Goal: Task Accomplishment & Management: Manage account settings

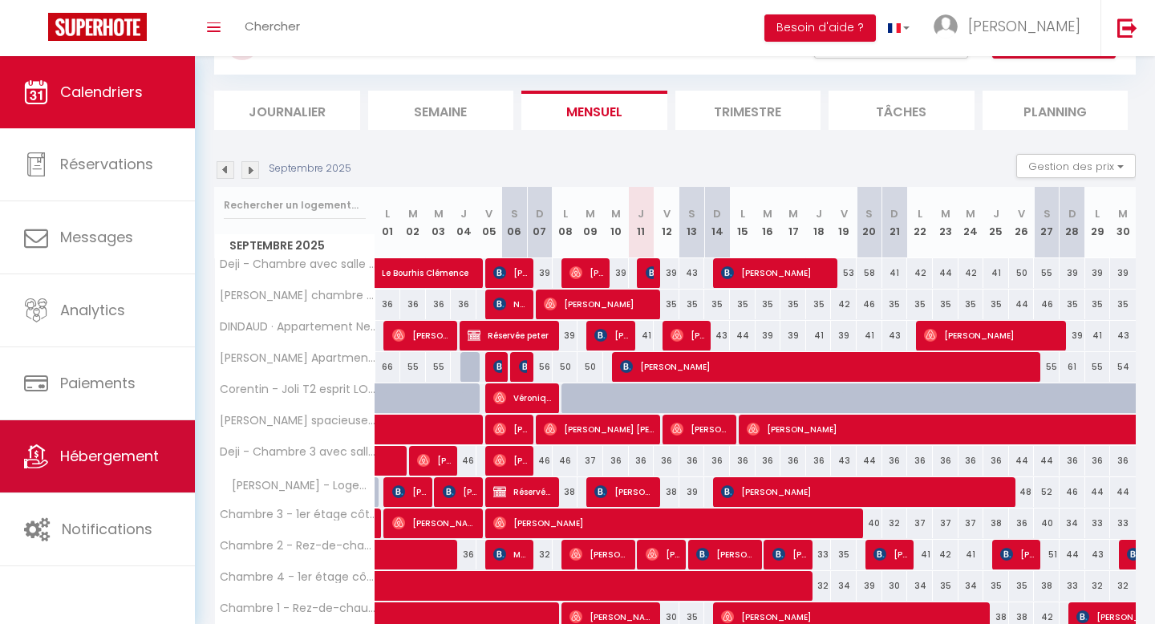
scroll to position [95, 0]
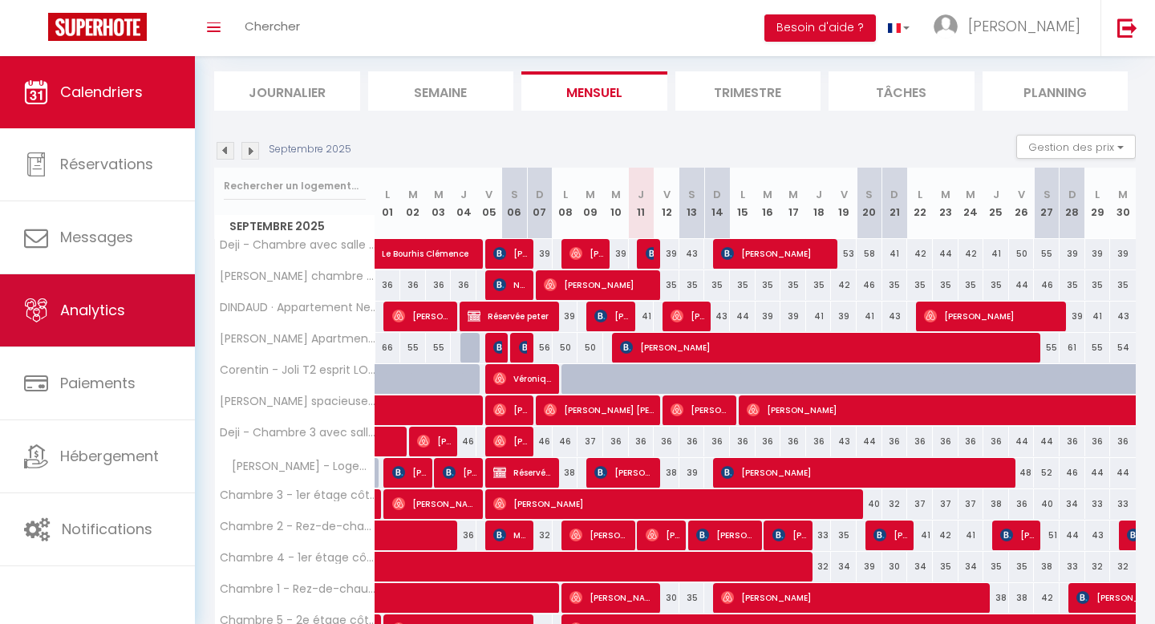
click at [105, 317] on span "Analytics" at bounding box center [92, 310] width 65 height 20
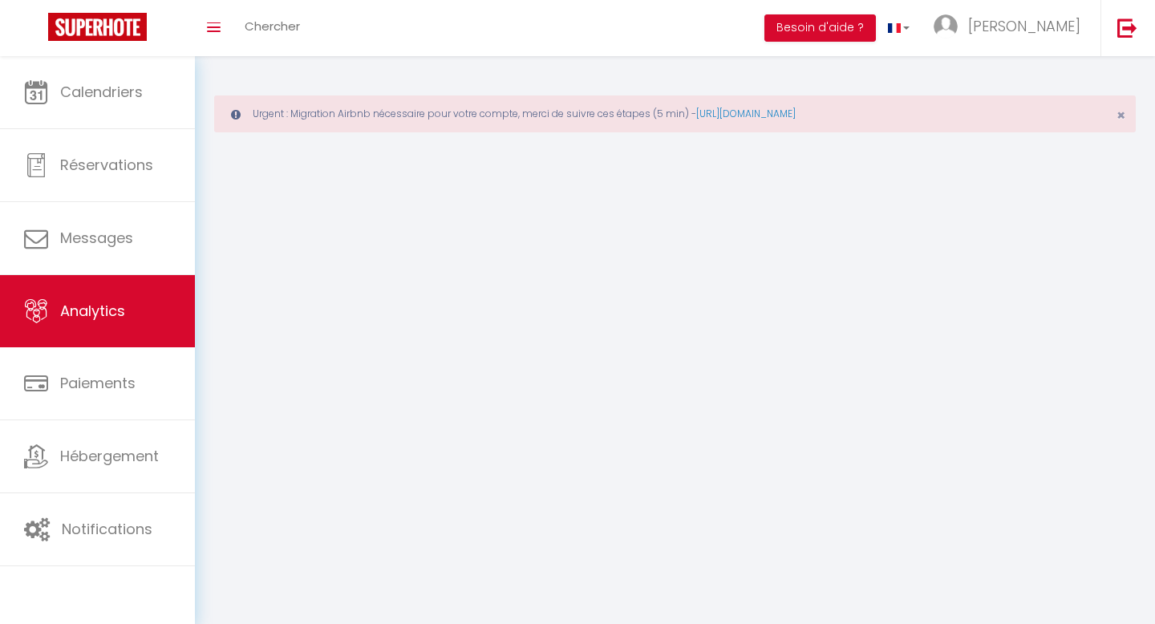
select select "2025"
select select "9"
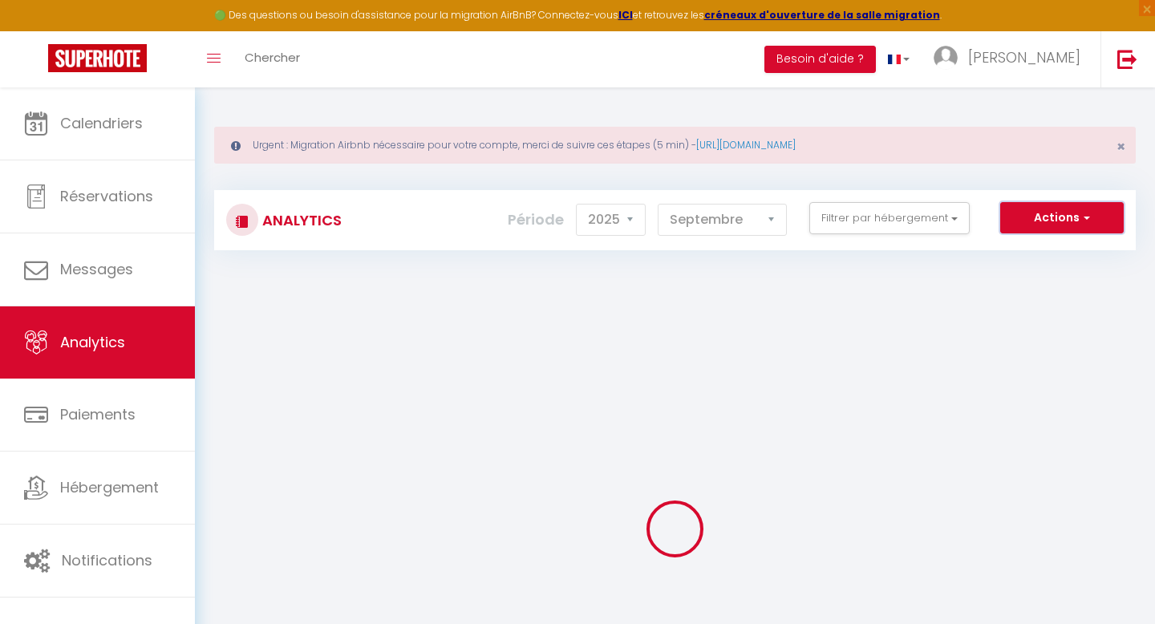
click at [1060, 213] on button "Actions" at bounding box center [1062, 218] width 124 height 32
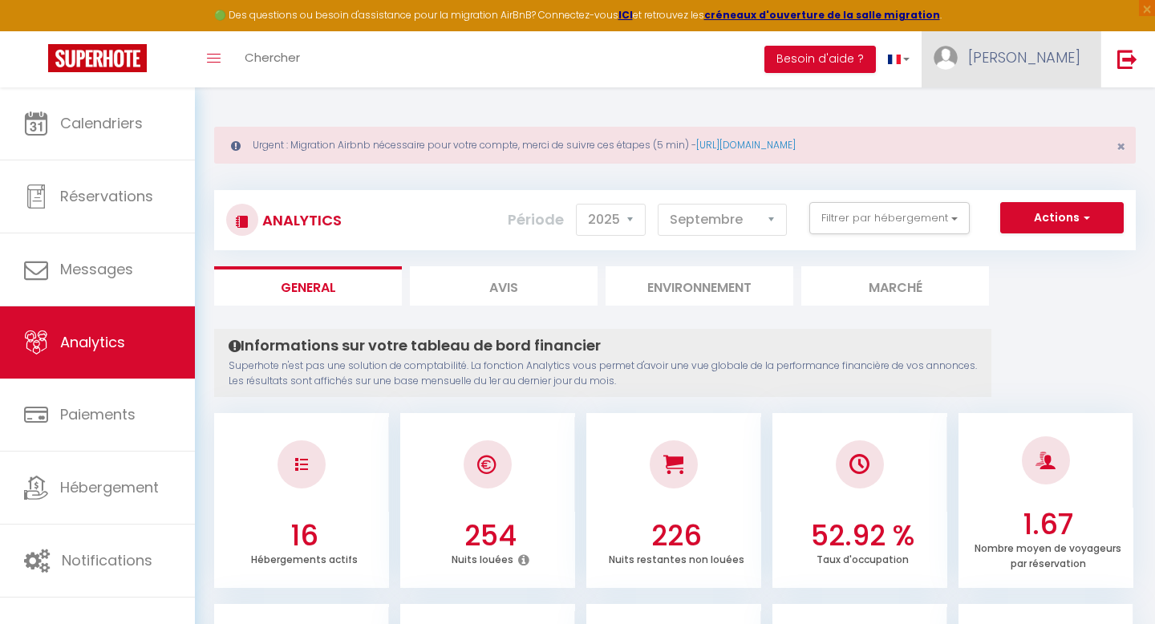
click at [1027, 70] on link "[PERSON_NAME]" at bounding box center [1011, 59] width 179 height 56
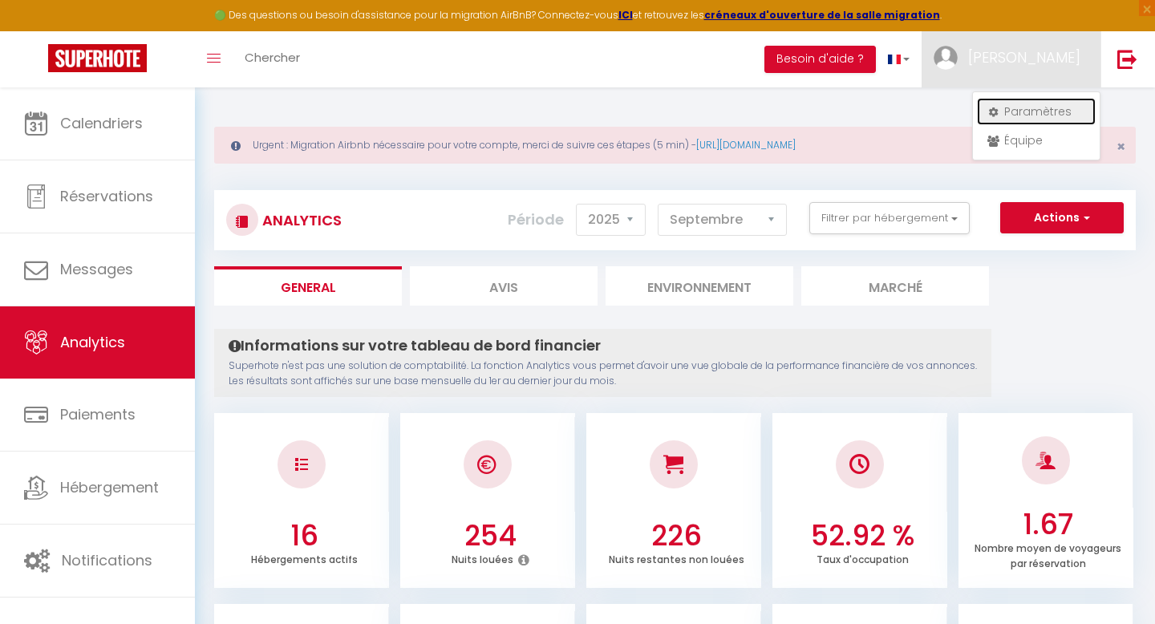
click at [1026, 105] on link "Paramètres" at bounding box center [1036, 111] width 119 height 27
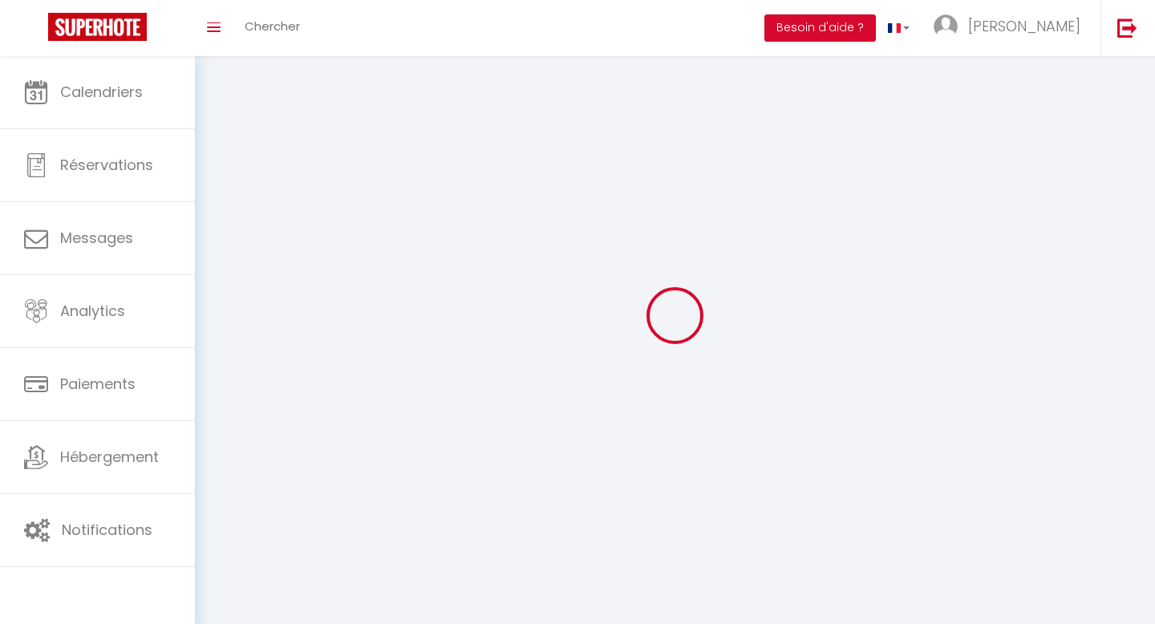
type input "[PERSON_NAME]"
type input "CLOIX"
type input "0762357969"
type input "[STREET_ADDRESS]"
type input "75008"
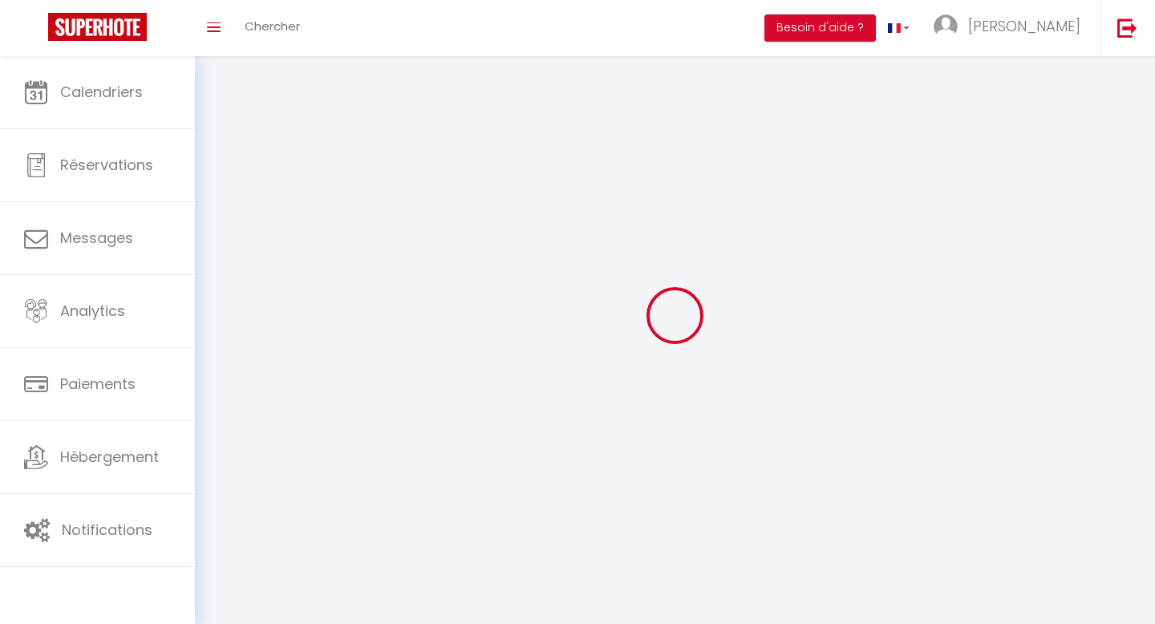
type input "[GEOGRAPHIC_DATA]"
type input "C9QF8Jy8miS7RqXvEVrOc2tgN"
type input "geNw0twUWzGIIKlsT04nny7xW"
type input "[URL][DOMAIN_NAME]"
select select "28"
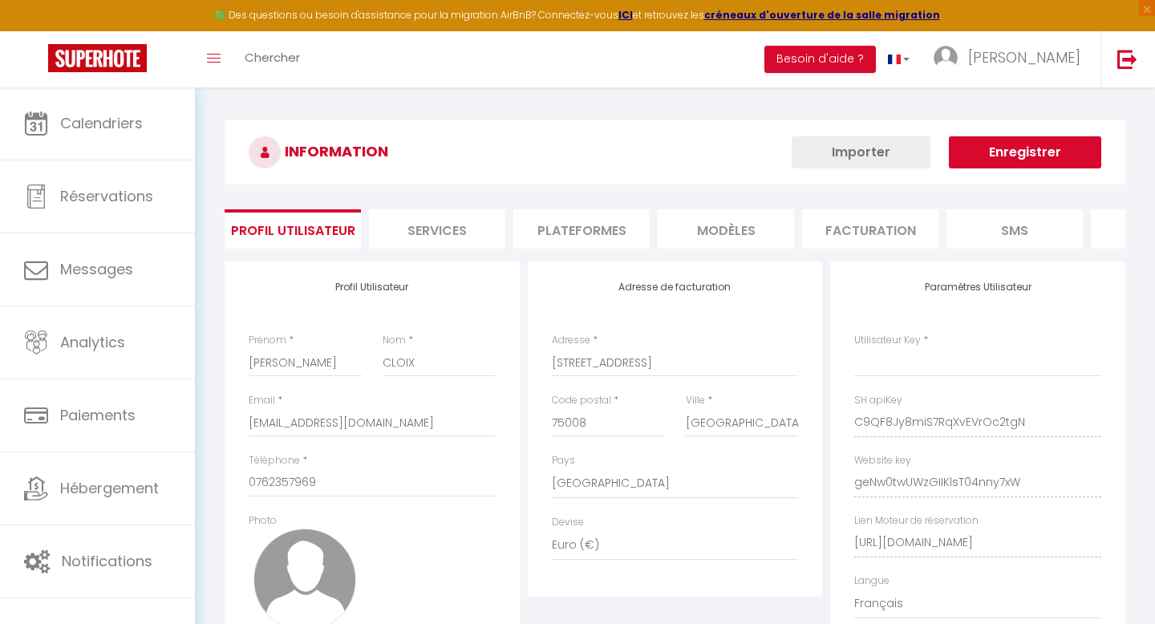
type input "C9QF8Jy8miS7RqXvEVrOc2tgN"
type input "geNw0twUWzGIIKlsT04nny7xW"
type input "[URL][DOMAIN_NAME]"
select select "fr"
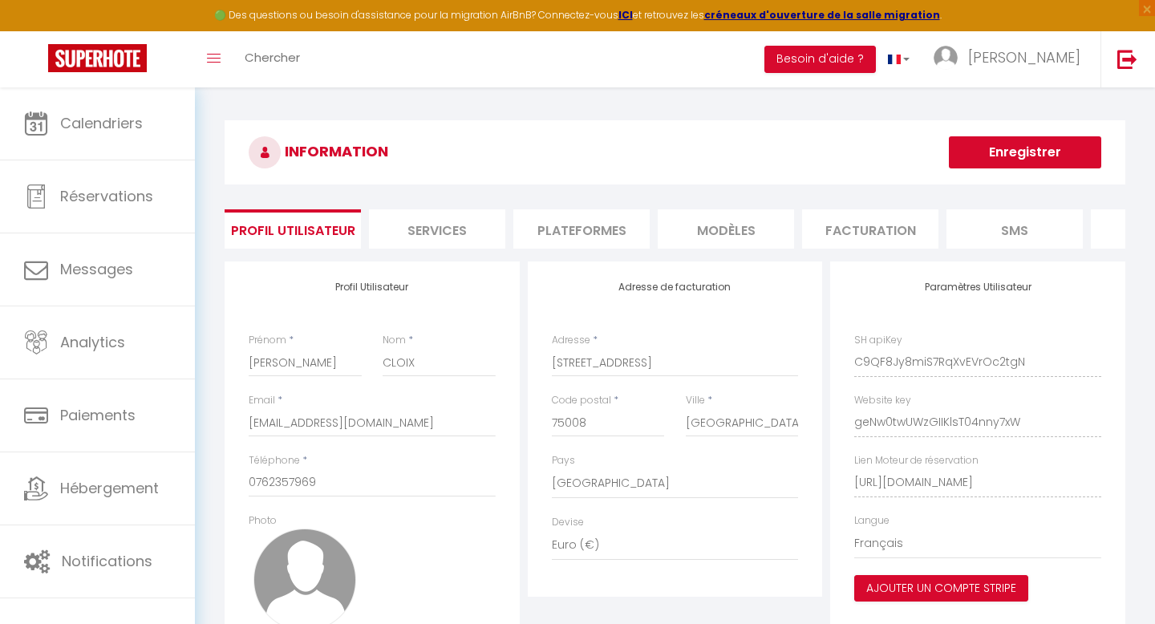
click at [553, 220] on li "Plateformes" at bounding box center [581, 228] width 136 height 39
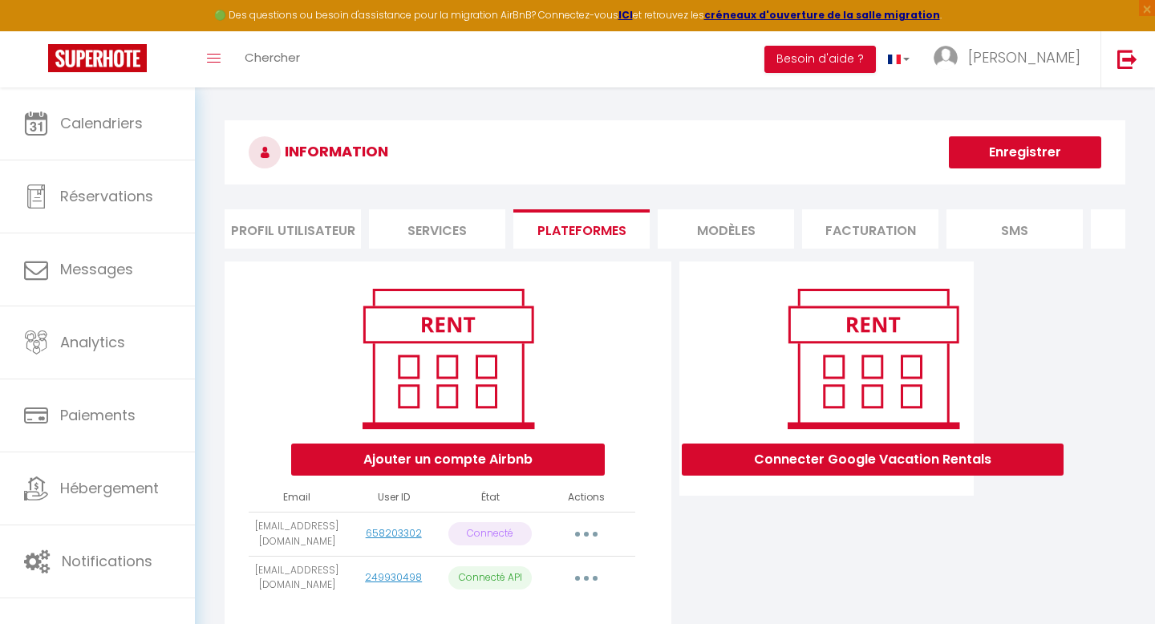
click at [430, 224] on li "Services" at bounding box center [437, 228] width 136 height 39
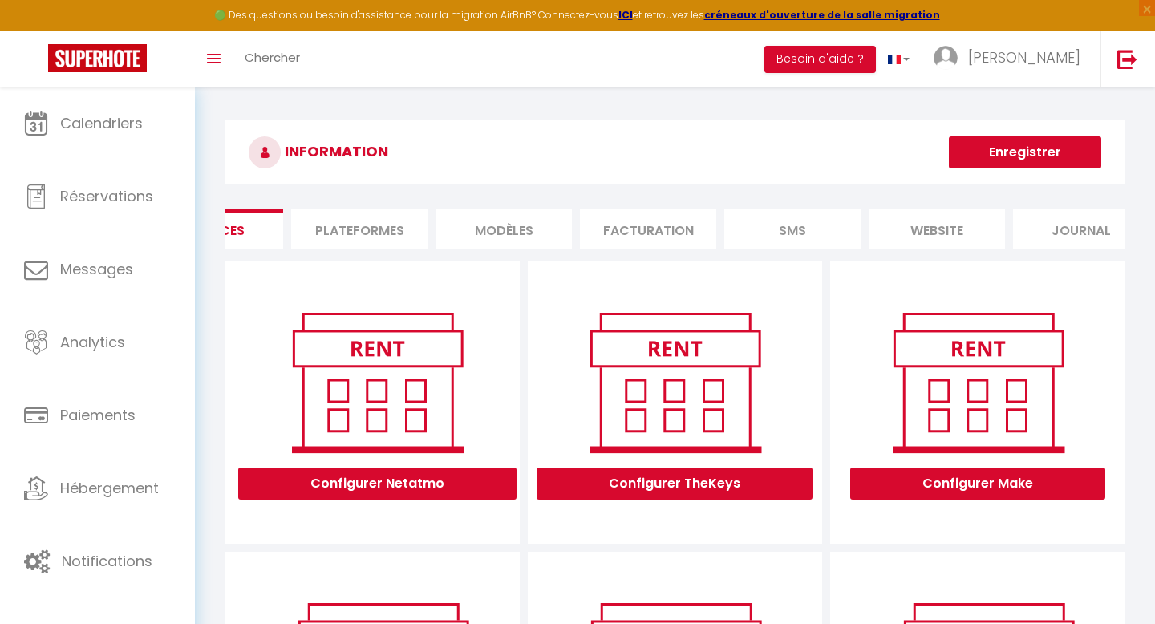
scroll to position [0, 254]
click at [906, 217] on li "website" at bounding box center [905, 228] width 136 height 39
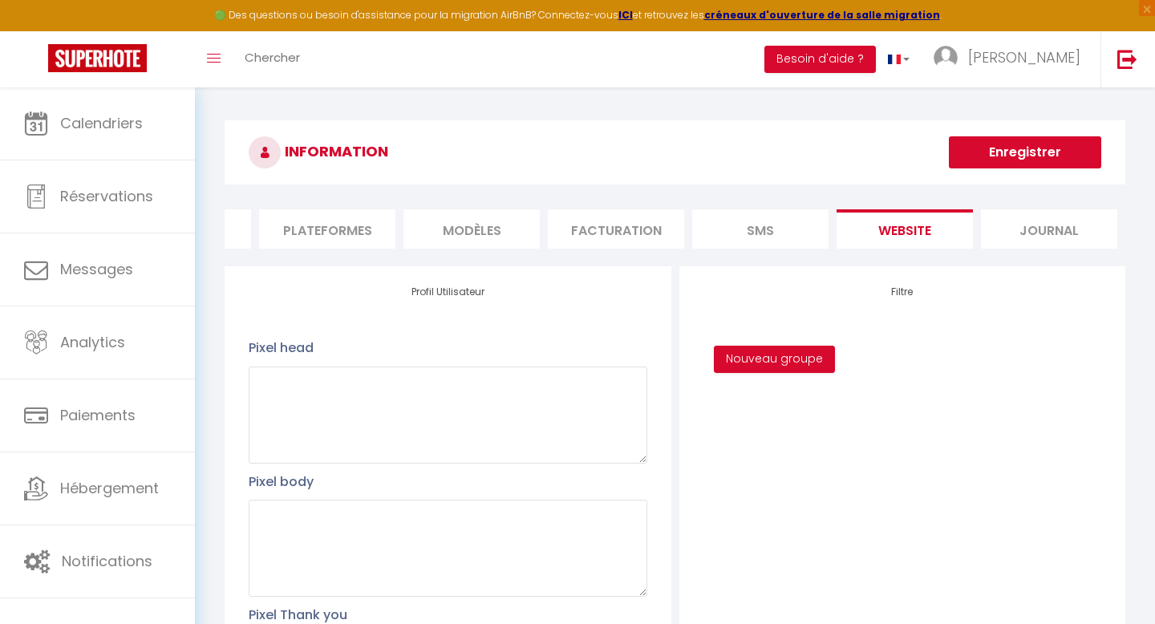
click at [1046, 232] on li "Journal" at bounding box center [1049, 228] width 136 height 39
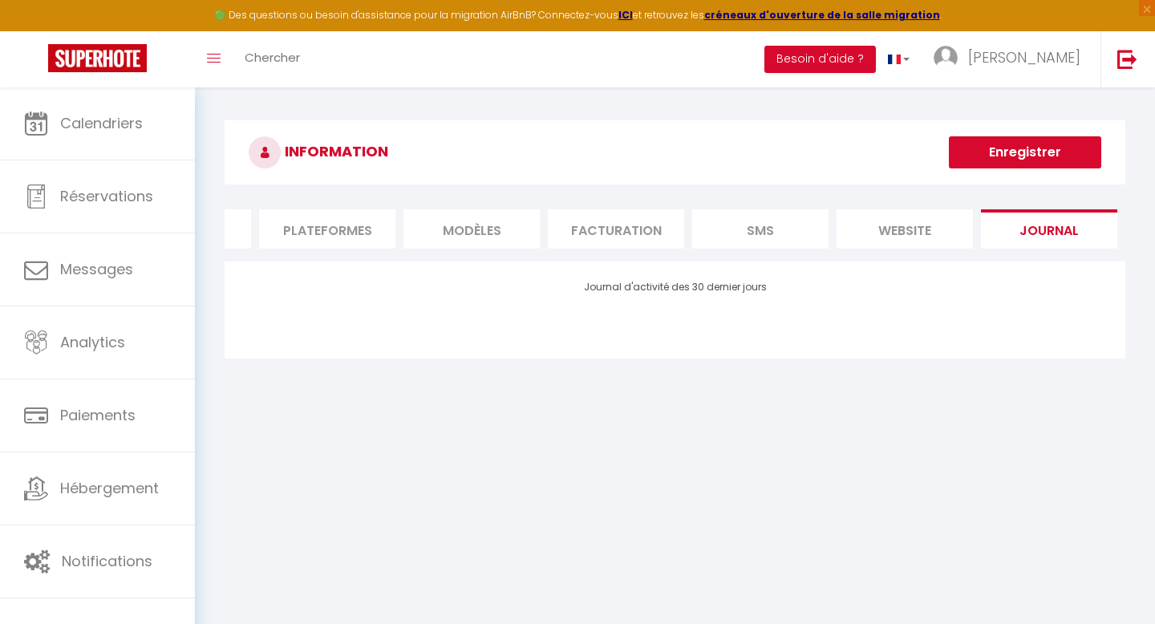
click at [775, 231] on li "SMS" at bounding box center [760, 228] width 136 height 39
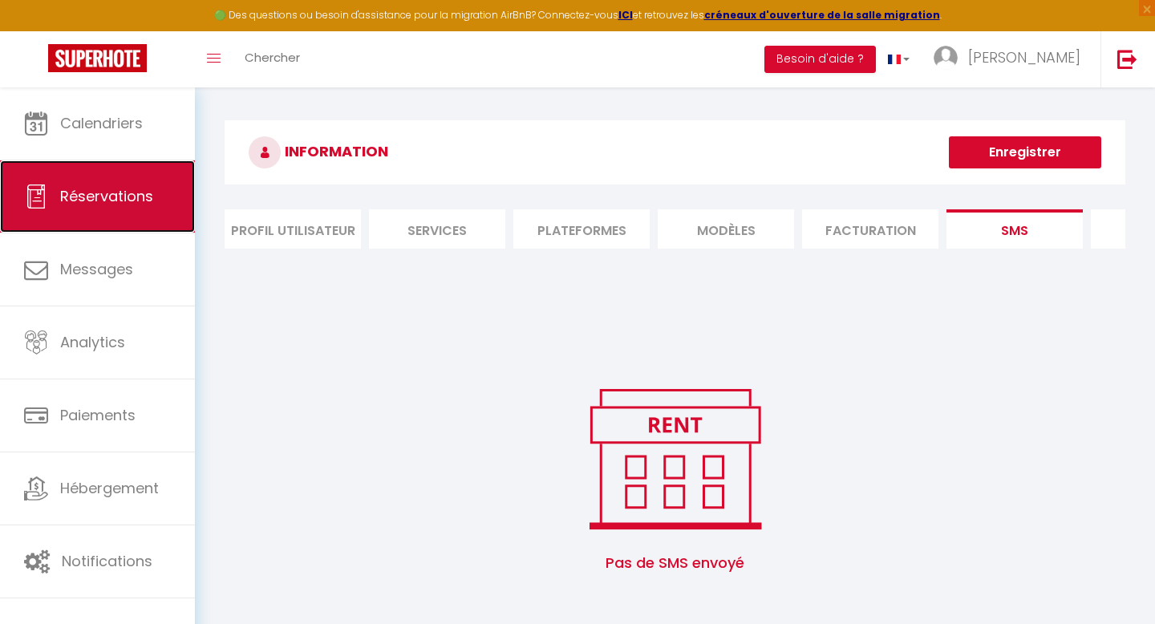
click at [113, 197] on span "Réservations" at bounding box center [106, 196] width 93 height 20
select select "not_cancelled"
select select "2025"
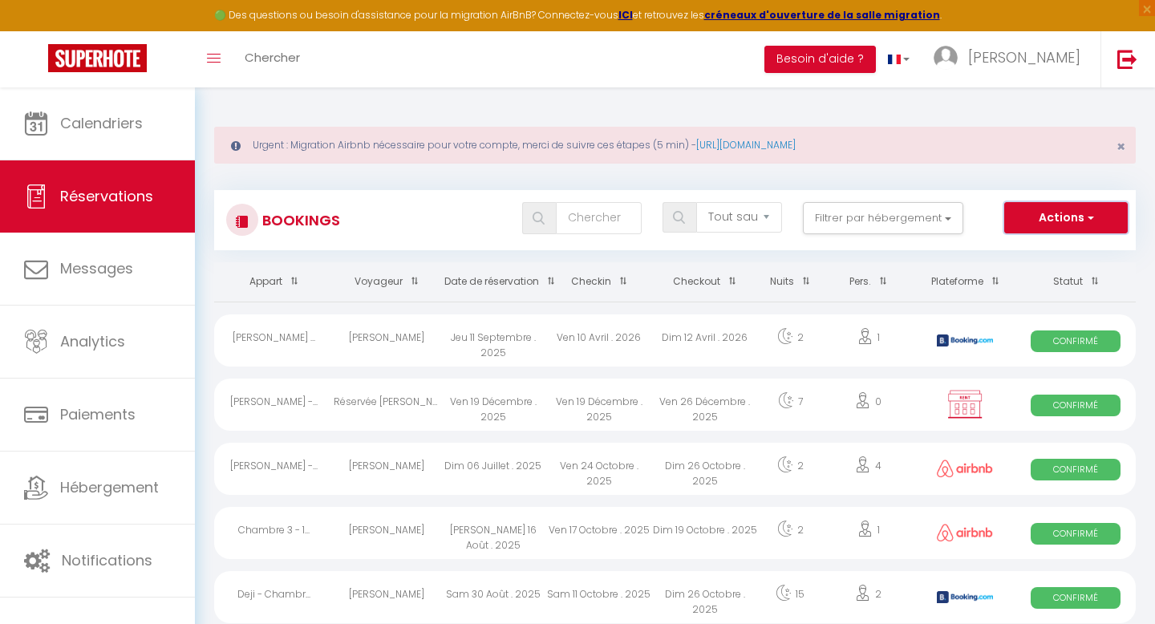
click at [1074, 224] on button "Actions" at bounding box center [1066, 218] width 124 height 32
click at [1022, 277] on link "Exporter les réservations" at bounding box center [1041, 273] width 172 height 21
type input "[EMAIL_ADDRESS][DOMAIN_NAME]"
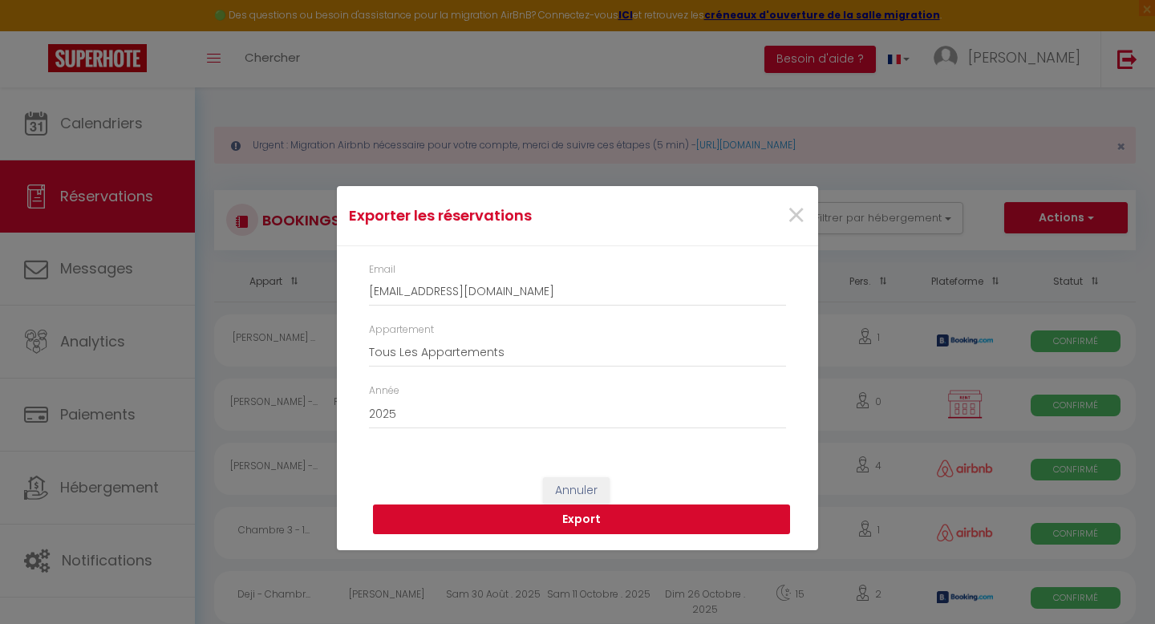
click at [551, 529] on button "Export" at bounding box center [581, 519] width 417 height 30
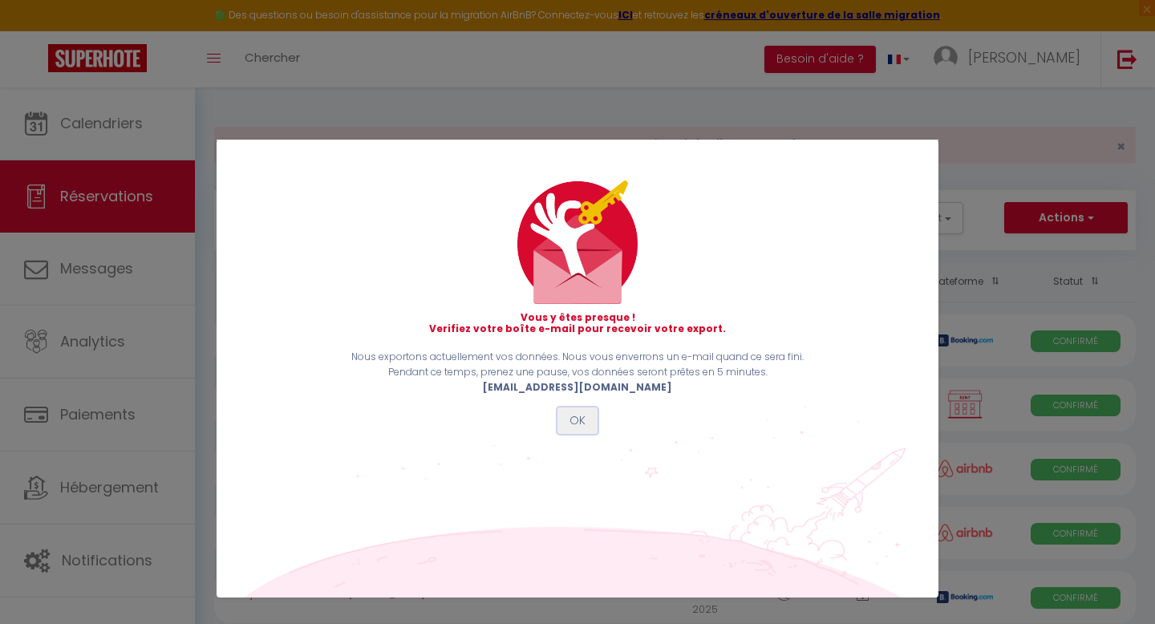
click at [573, 416] on button "OK" at bounding box center [577, 420] width 40 height 27
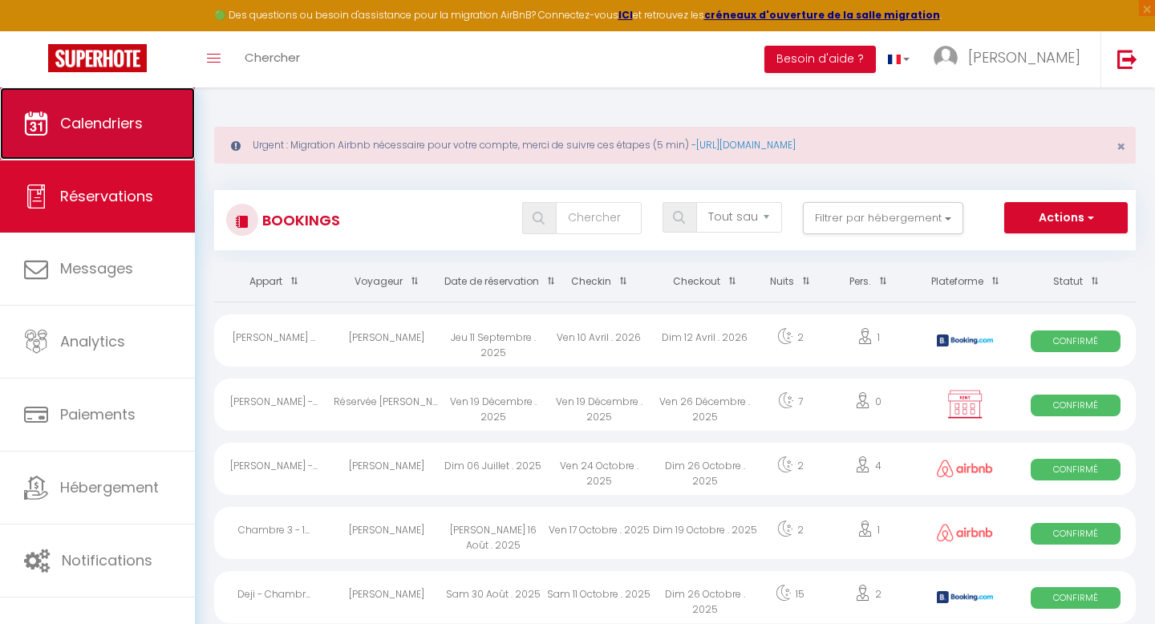
click at [88, 138] on link "Calendriers" at bounding box center [97, 123] width 195 height 72
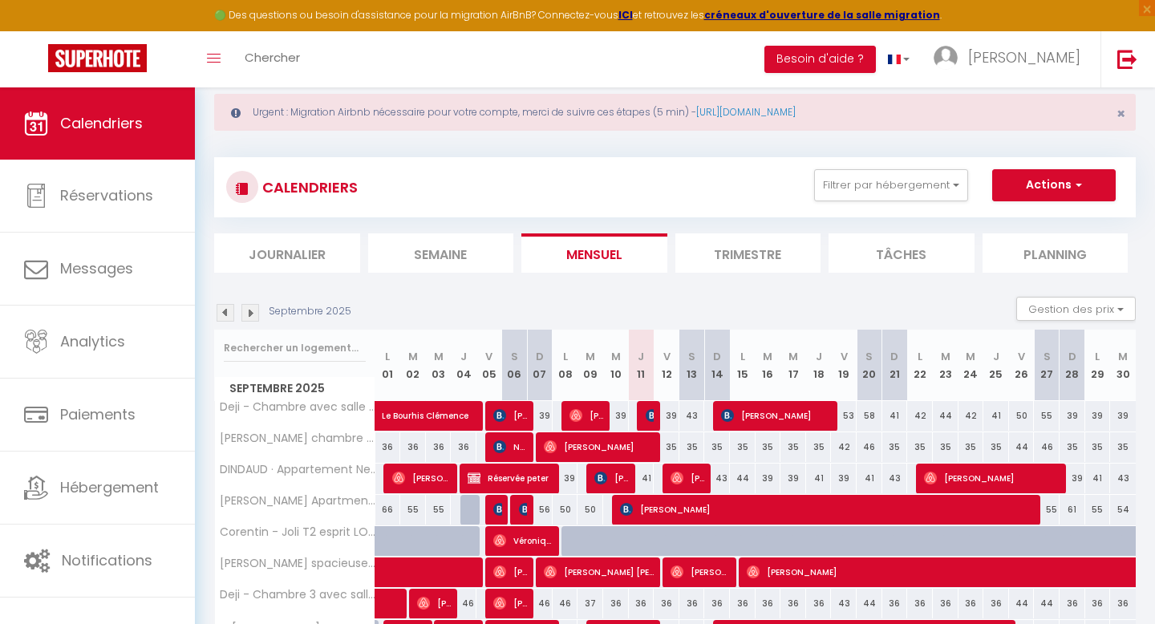
scroll to position [20, 0]
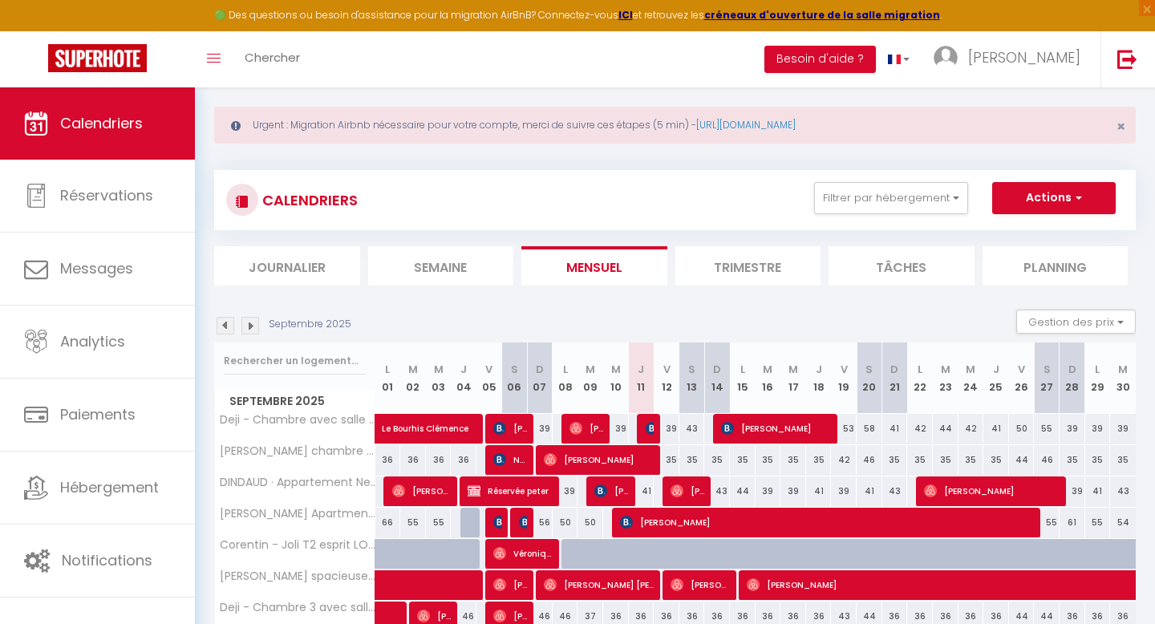
click at [223, 318] on img at bounding box center [226, 326] width 18 height 18
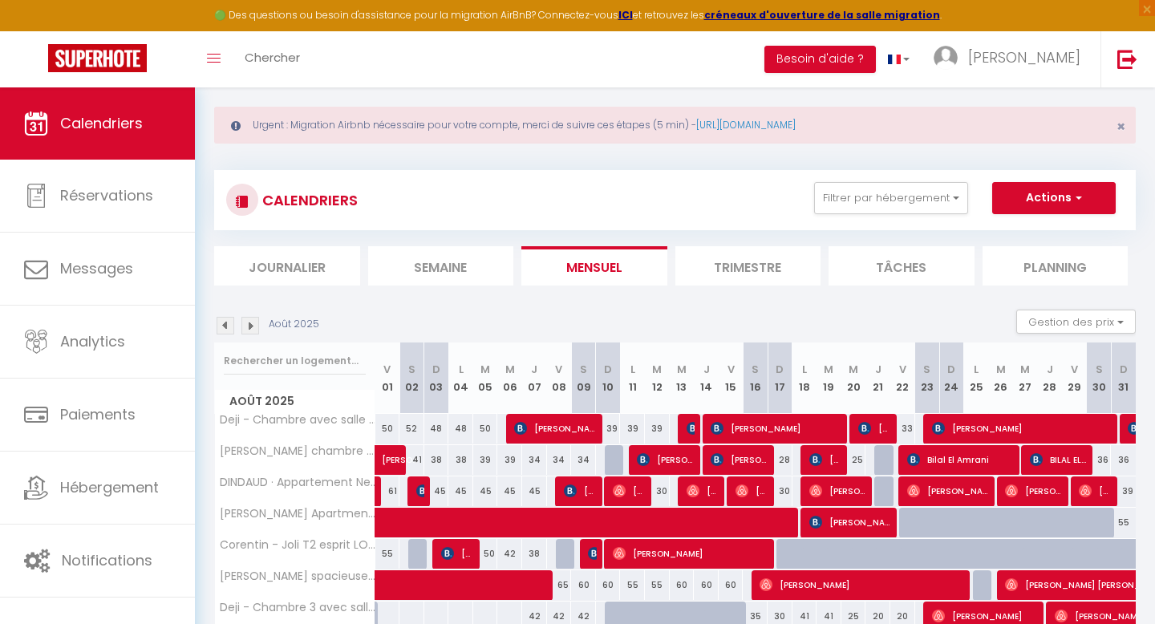
click at [223, 319] on img at bounding box center [226, 326] width 18 height 18
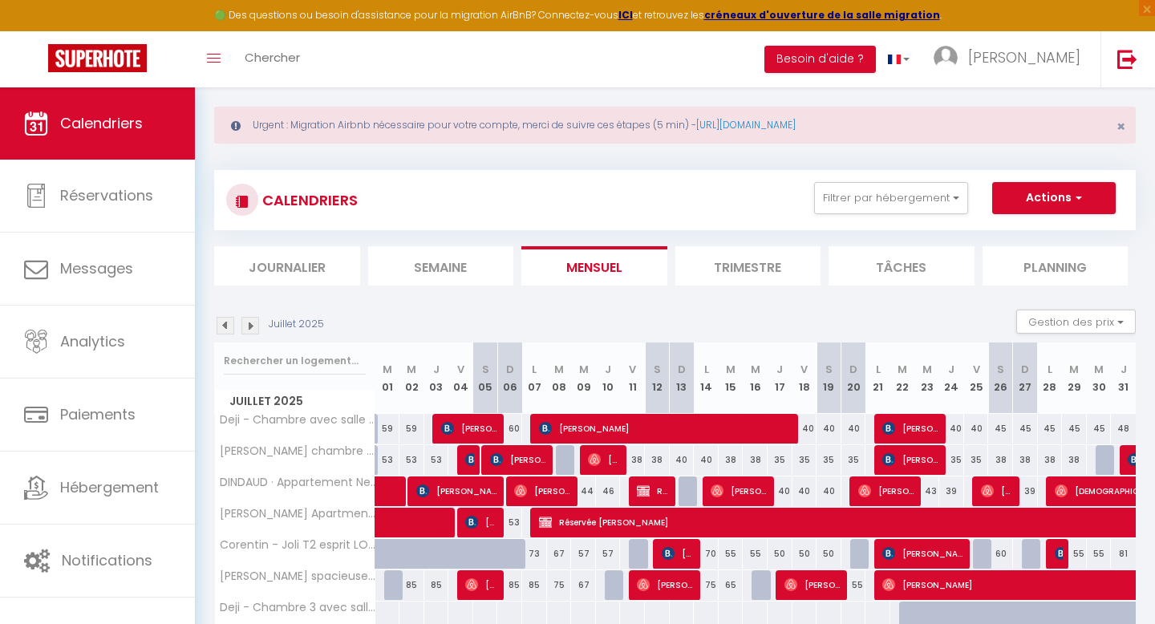
click at [223, 319] on img at bounding box center [226, 326] width 18 height 18
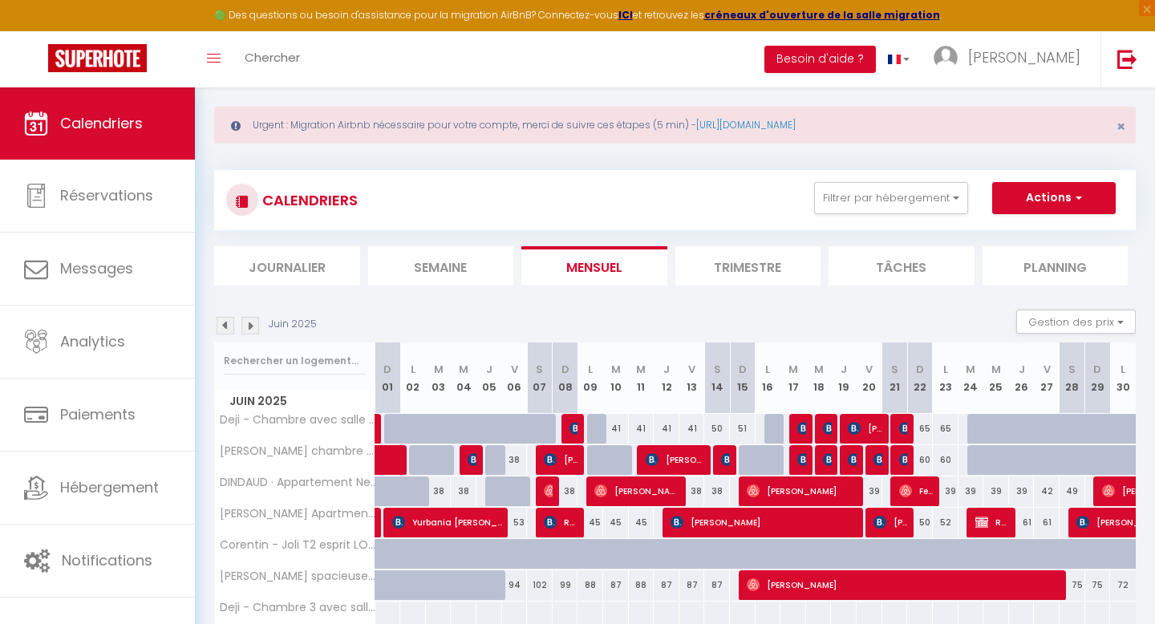
click at [223, 319] on img at bounding box center [226, 326] width 18 height 18
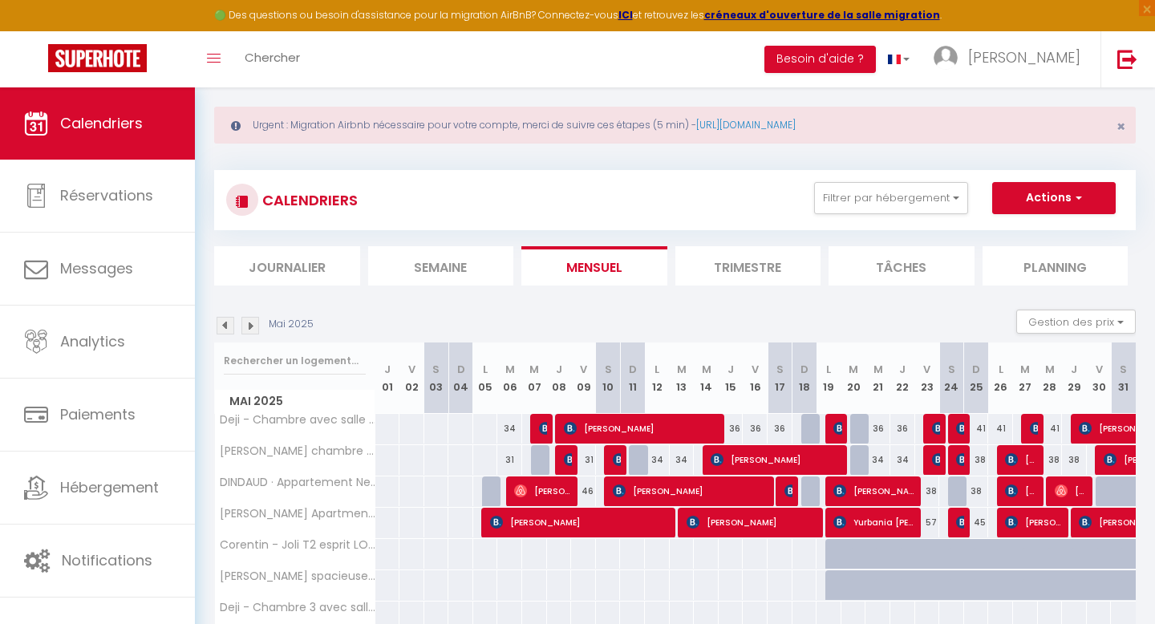
click at [223, 319] on img at bounding box center [226, 326] width 18 height 18
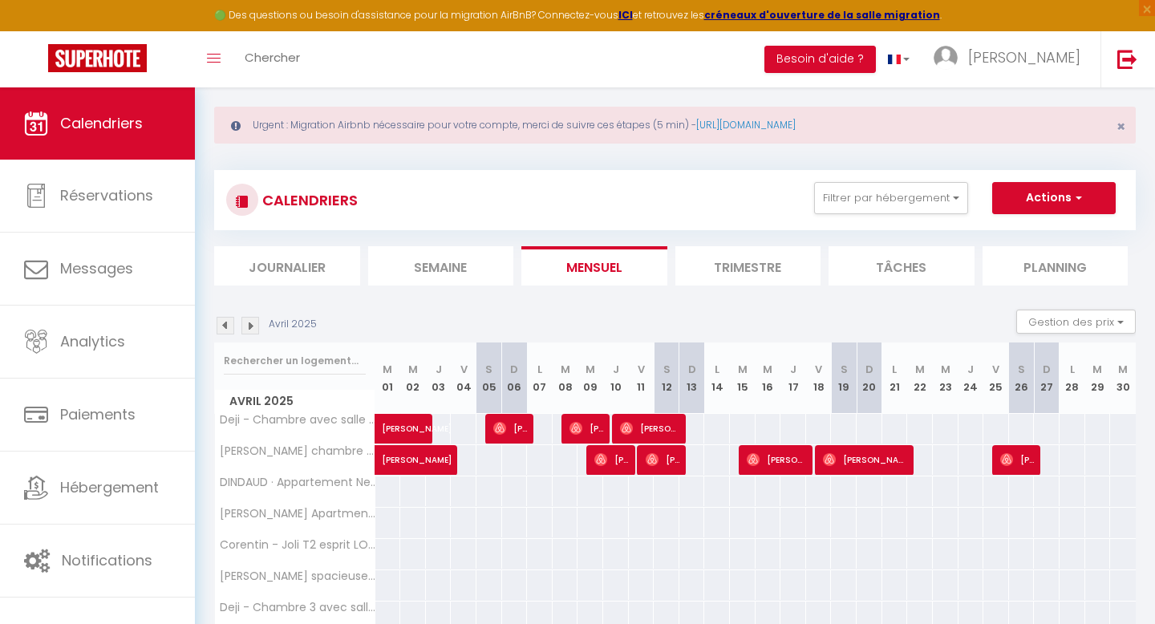
click at [223, 319] on img at bounding box center [226, 326] width 18 height 18
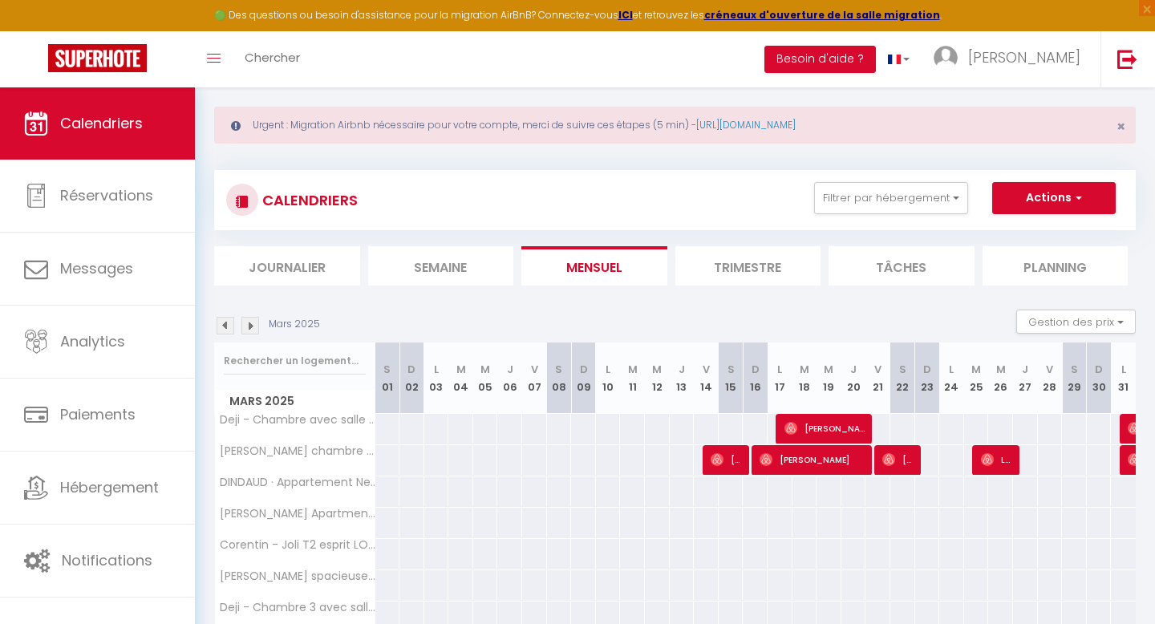
click at [223, 319] on img at bounding box center [226, 326] width 18 height 18
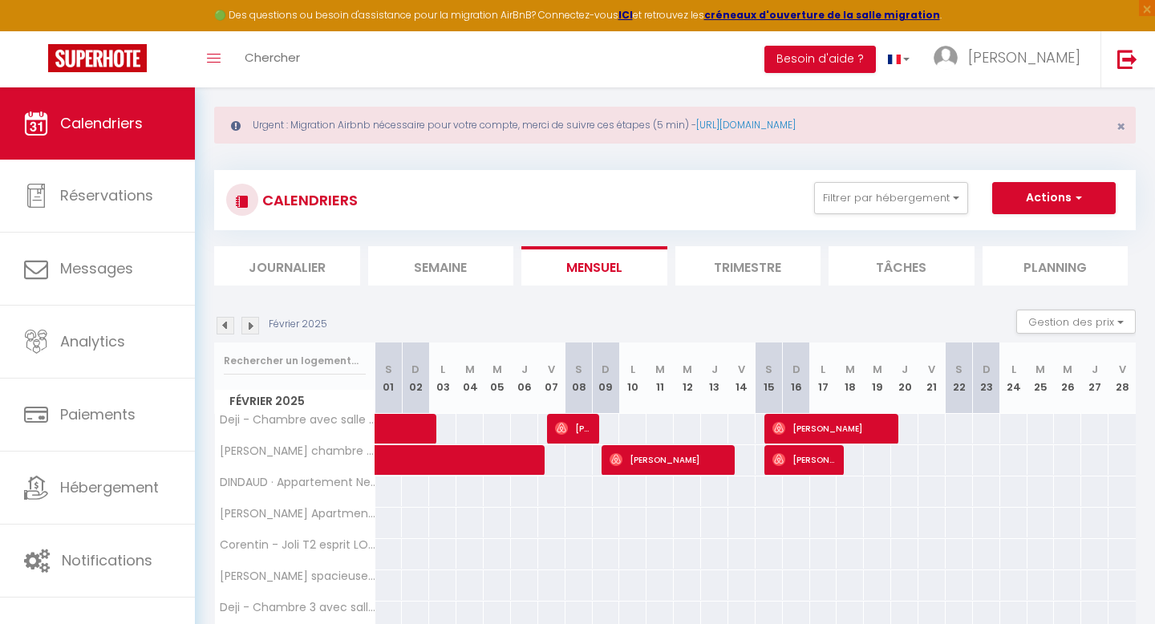
click at [223, 319] on img at bounding box center [226, 326] width 18 height 18
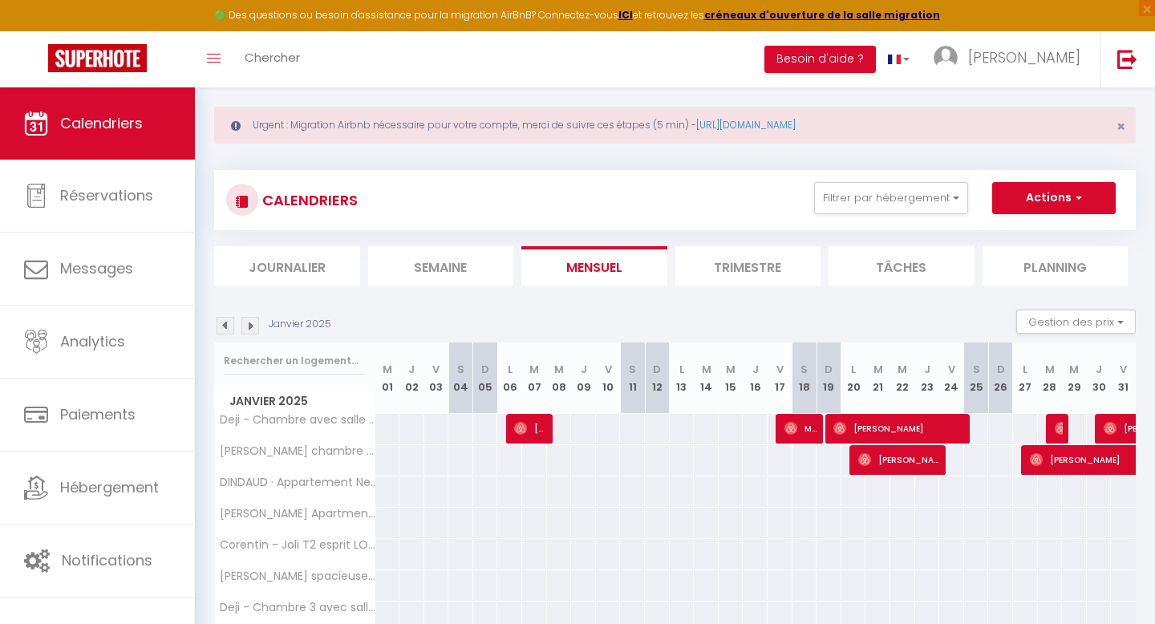
click at [223, 319] on img at bounding box center [226, 326] width 18 height 18
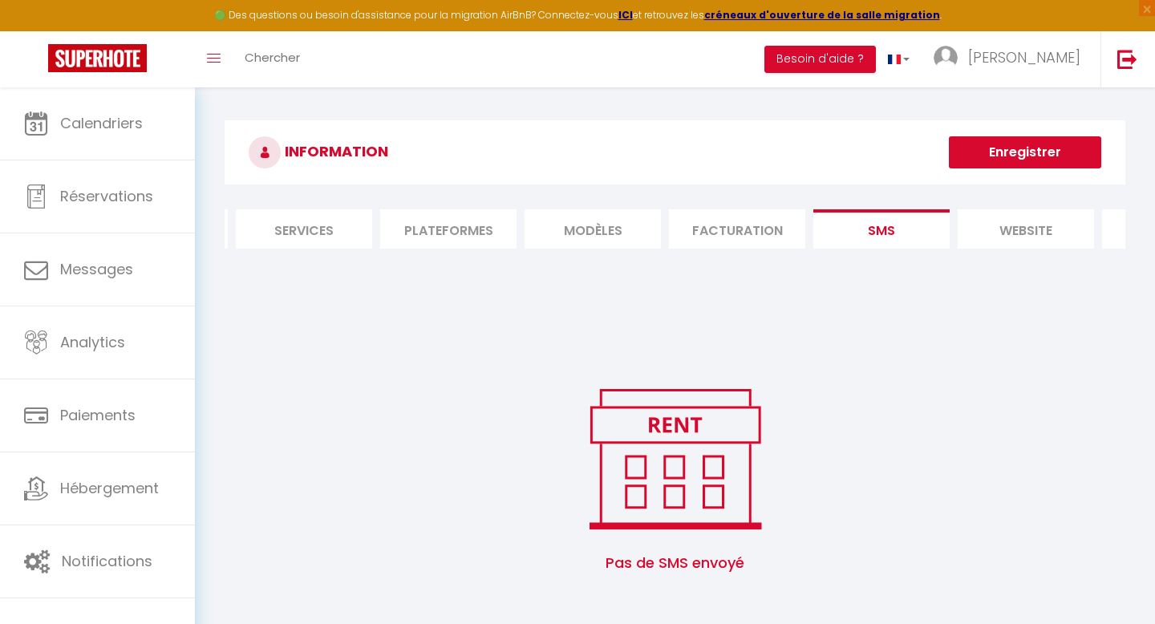
scroll to position [0, 254]
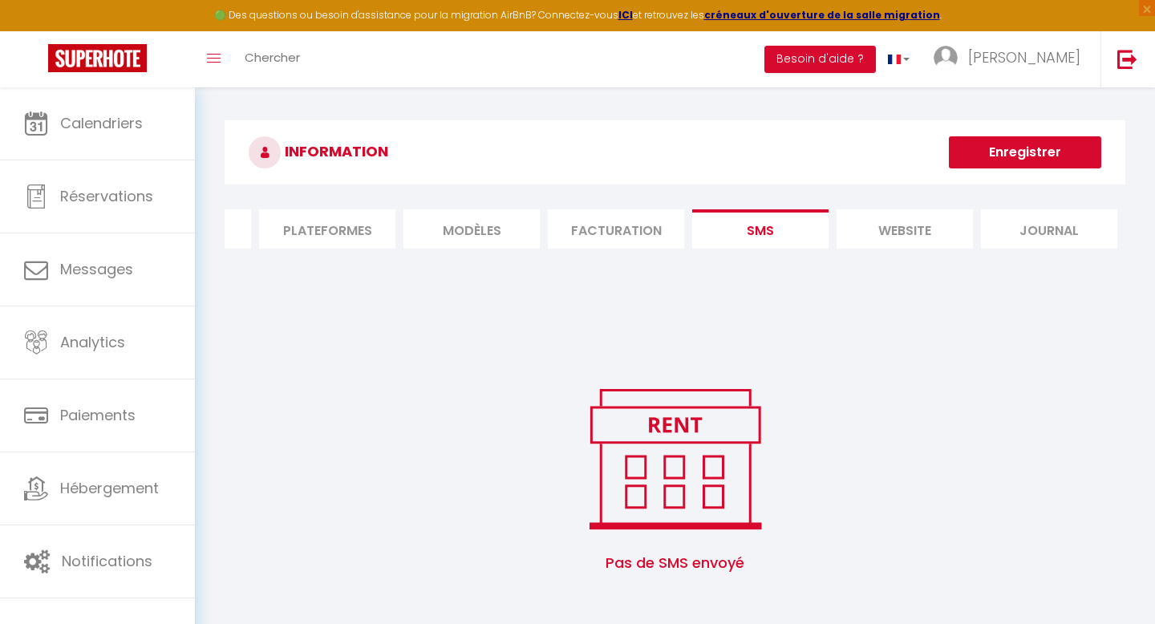
click at [864, 221] on li "website" at bounding box center [905, 228] width 136 height 39
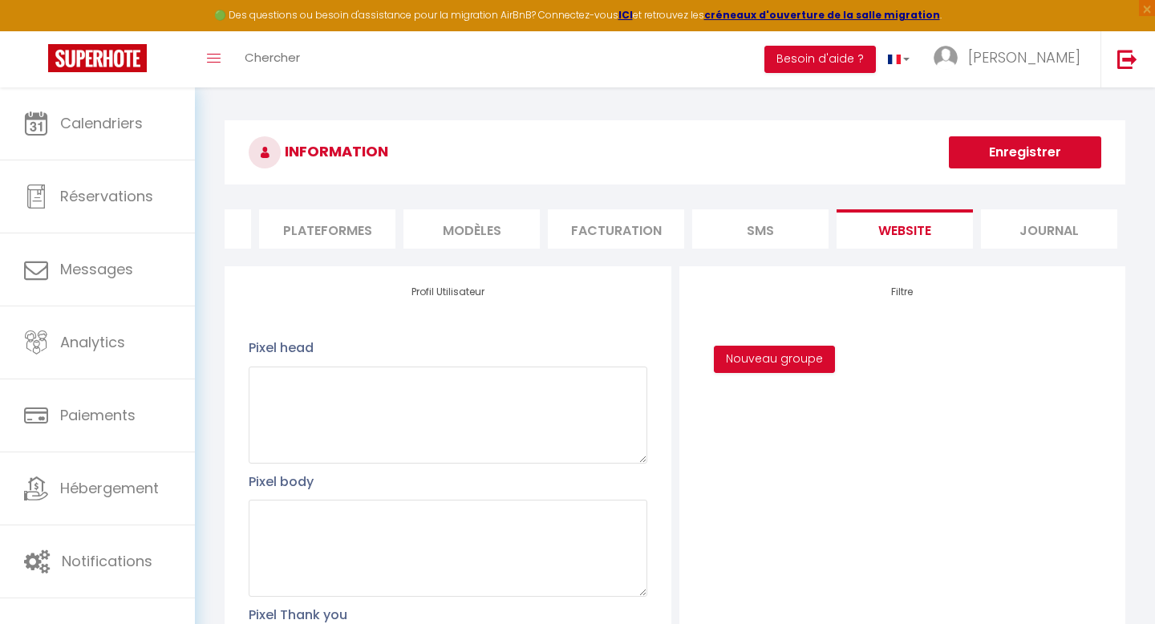
click at [778, 221] on li "SMS" at bounding box center [760, 228] width 136 height 39
